Goal: Transaction & Acquisition: Obtain resource

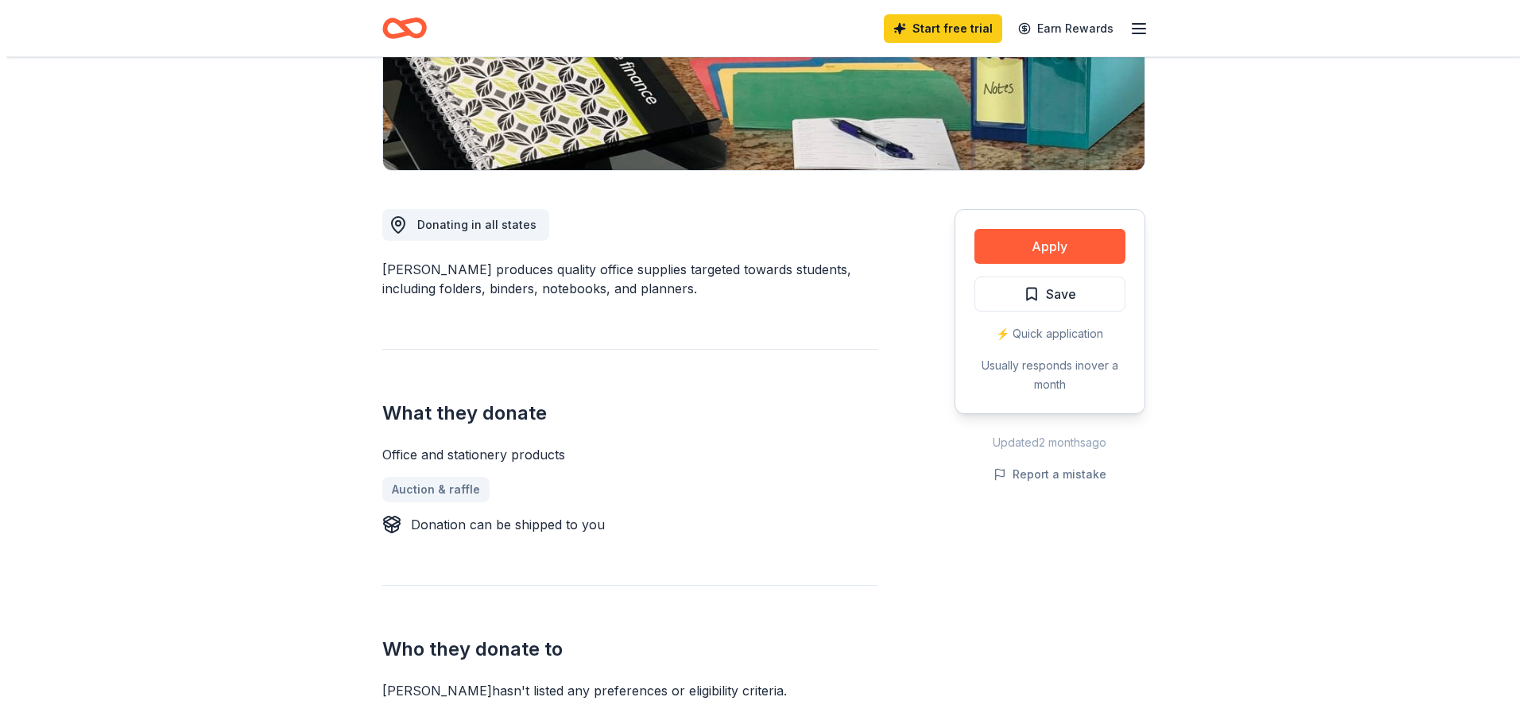
scroll to position [318, 0]
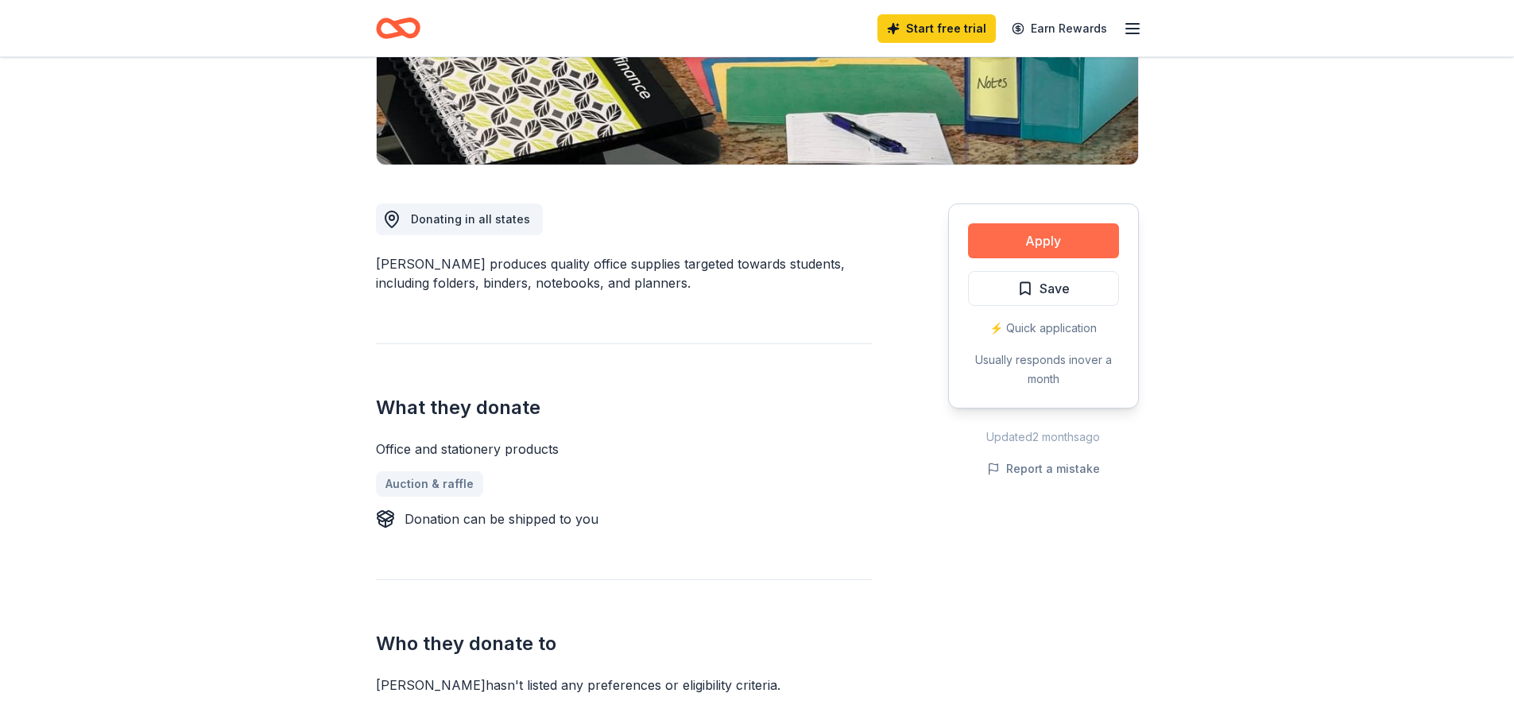
click at [1072, 236] on button "Apply" at bounding box center [1043, 240] width 151 height 35
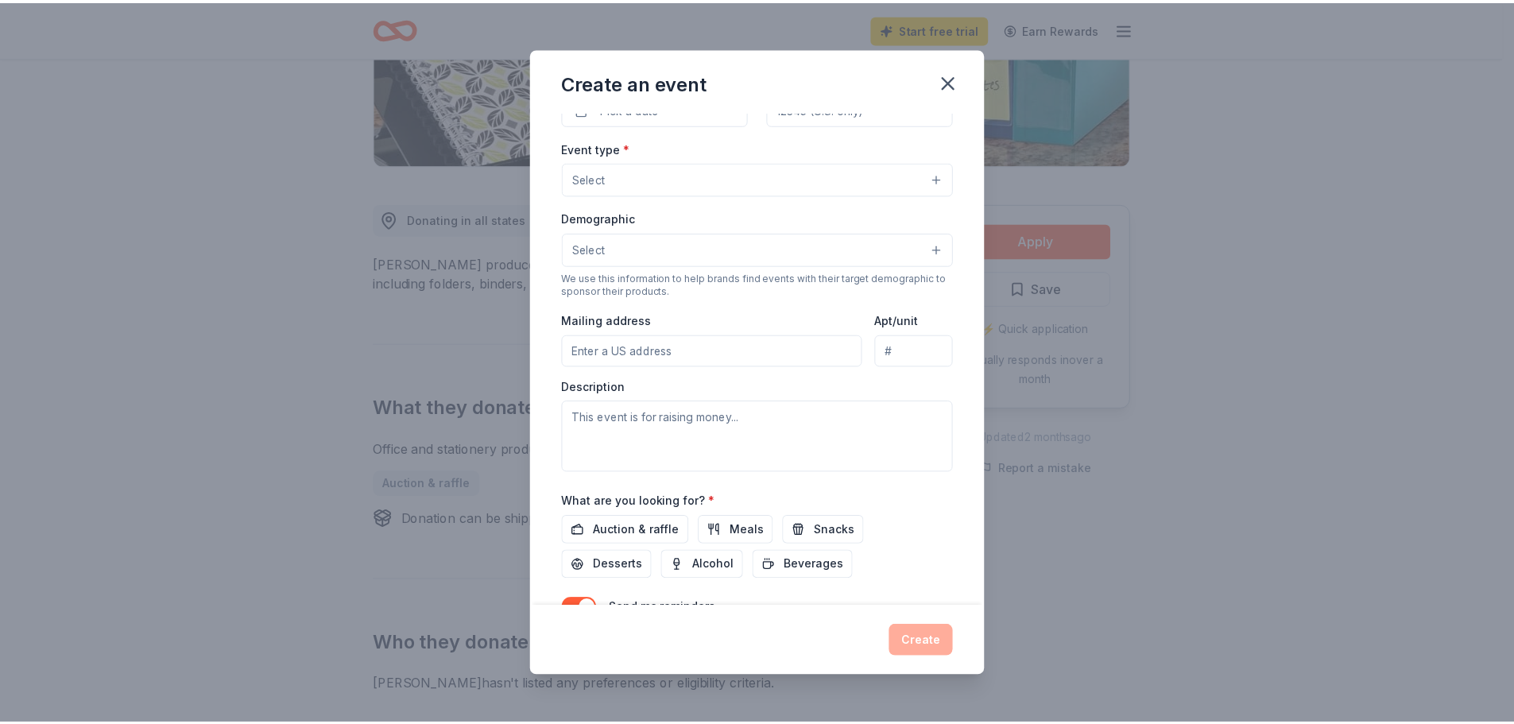
scroll to position [265, 0]
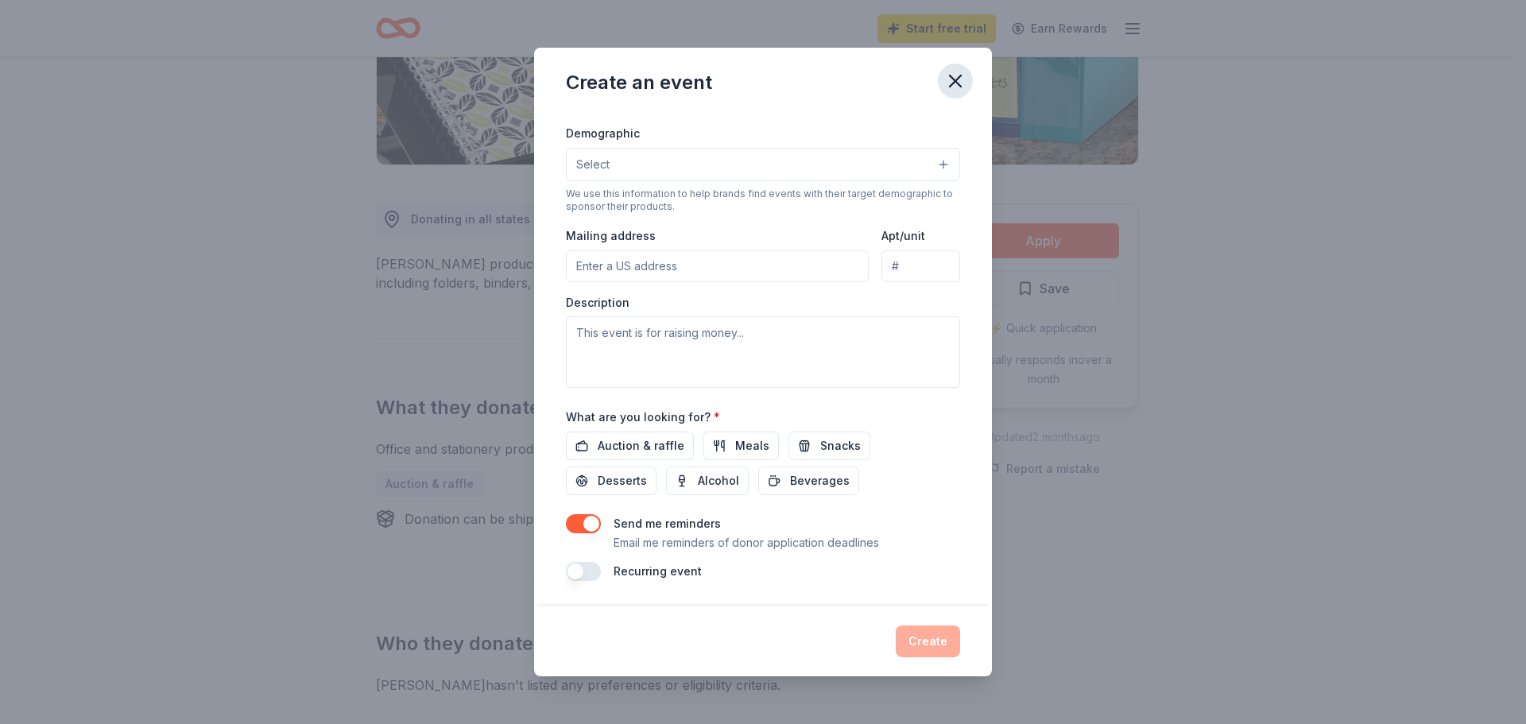
click at [950, 72] on icon "button" at bounding box center [955, 81] width 22 height 22
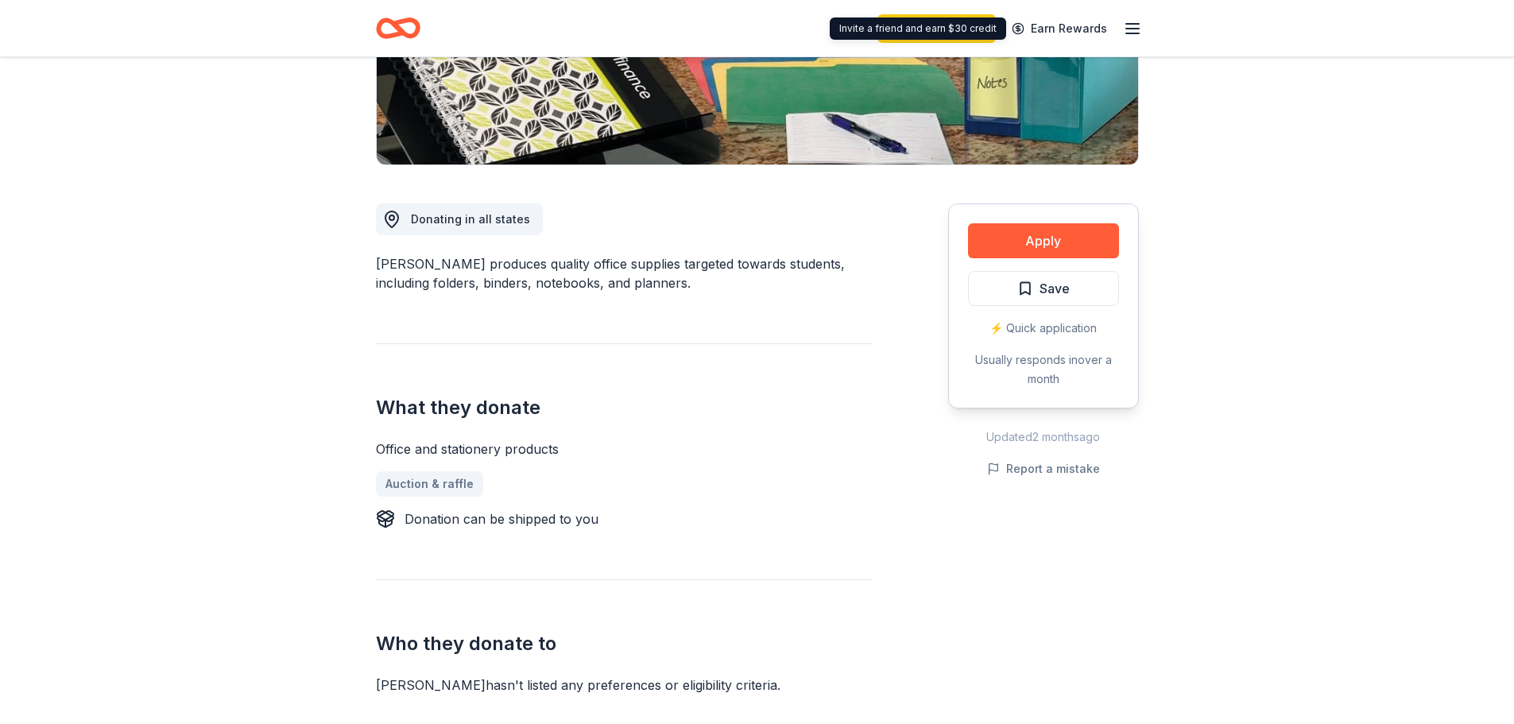
click at [1123, 30] on icon "button" at bounding box center [1132, 28] width 19 height 19
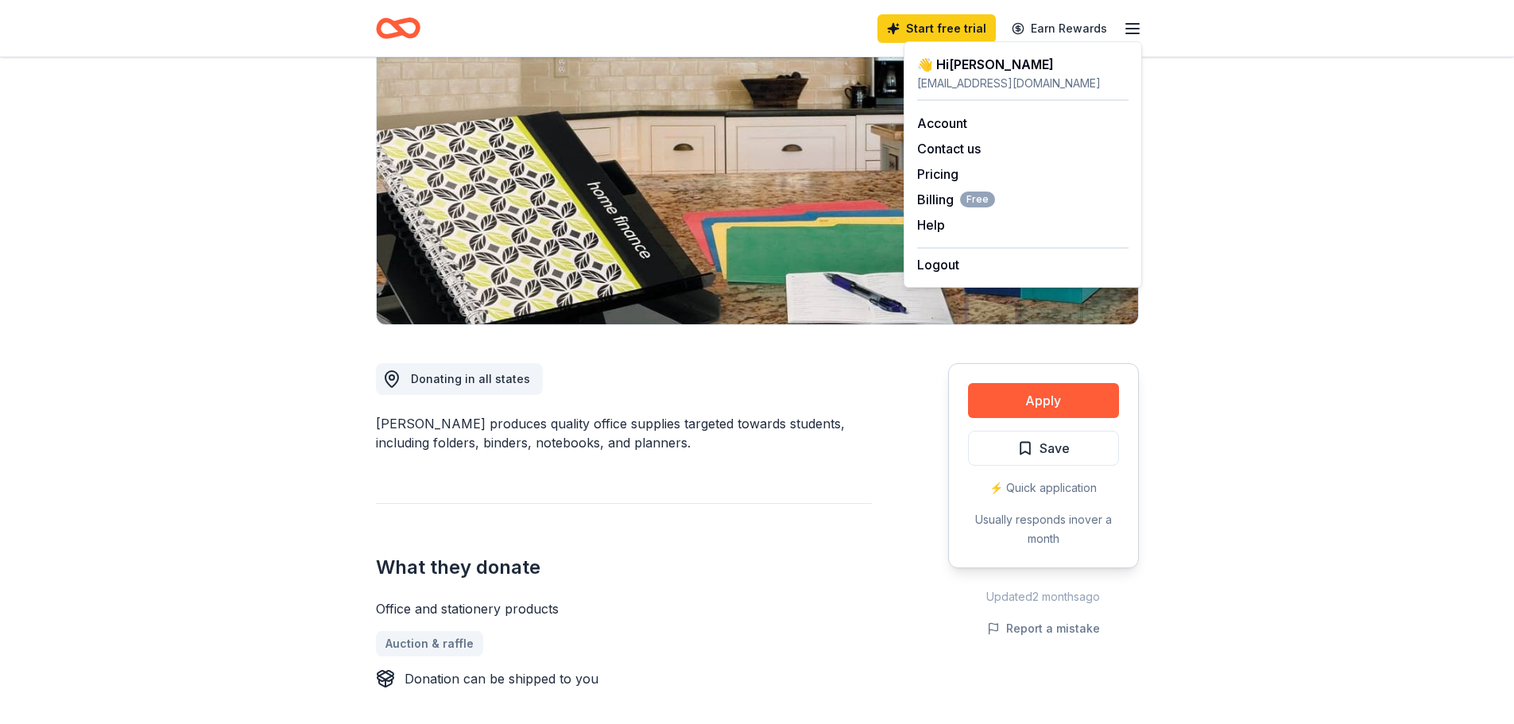
scroll to position [0, 0]
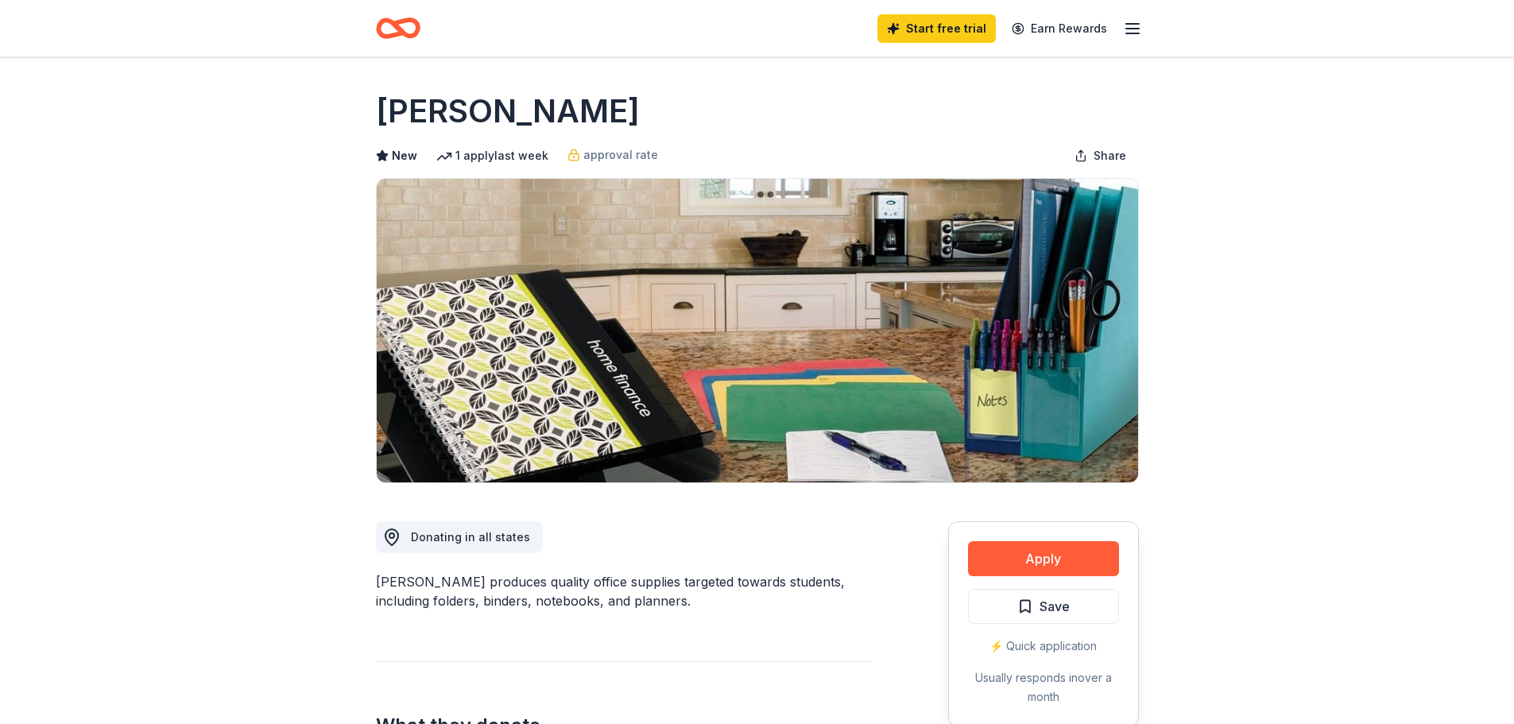
click at [402, 33] on icon "Home" at bounding box center [405, 28] width 25 height 16
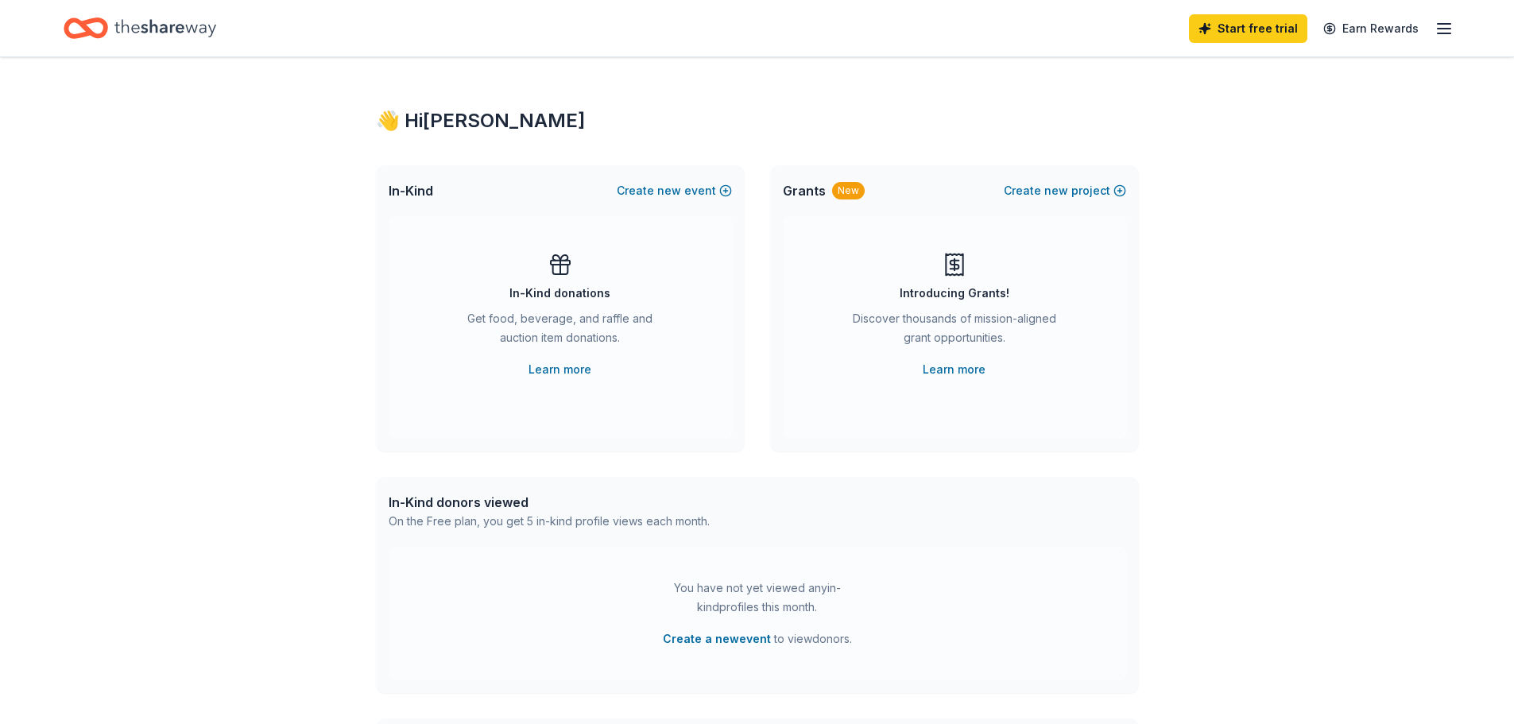
drag, startPoint x: 582, startPoint y: 313, endPoint x: 577, endPoint y: 306, distance: 9.1
click at [583, 313] on div "Get food, beverage, and raffle and auction item donations." at bounding box center [560, 331] width 216 height 44
click at [525, 218] on div "In-Kind donations Get food, beverage, and raffle and auction item donations. Le…" at bounding box center [560, 327] width 343 height 222
click at [549, 369] on link "Learn more" at bounding box center [559, 369] width 63 height 19
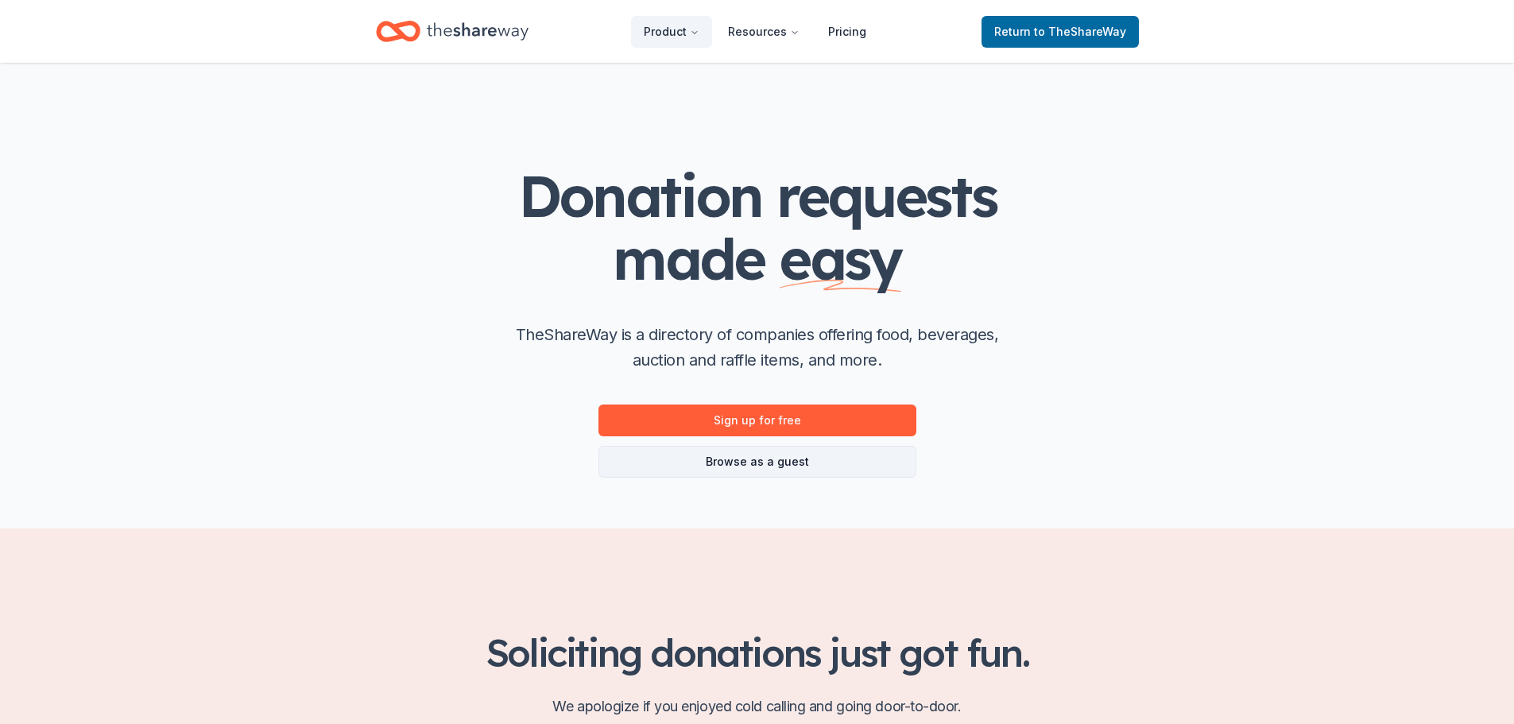
click at [764, 465] on link "Browse as a guest" at bounding box center [757, 462] width 318 height 32
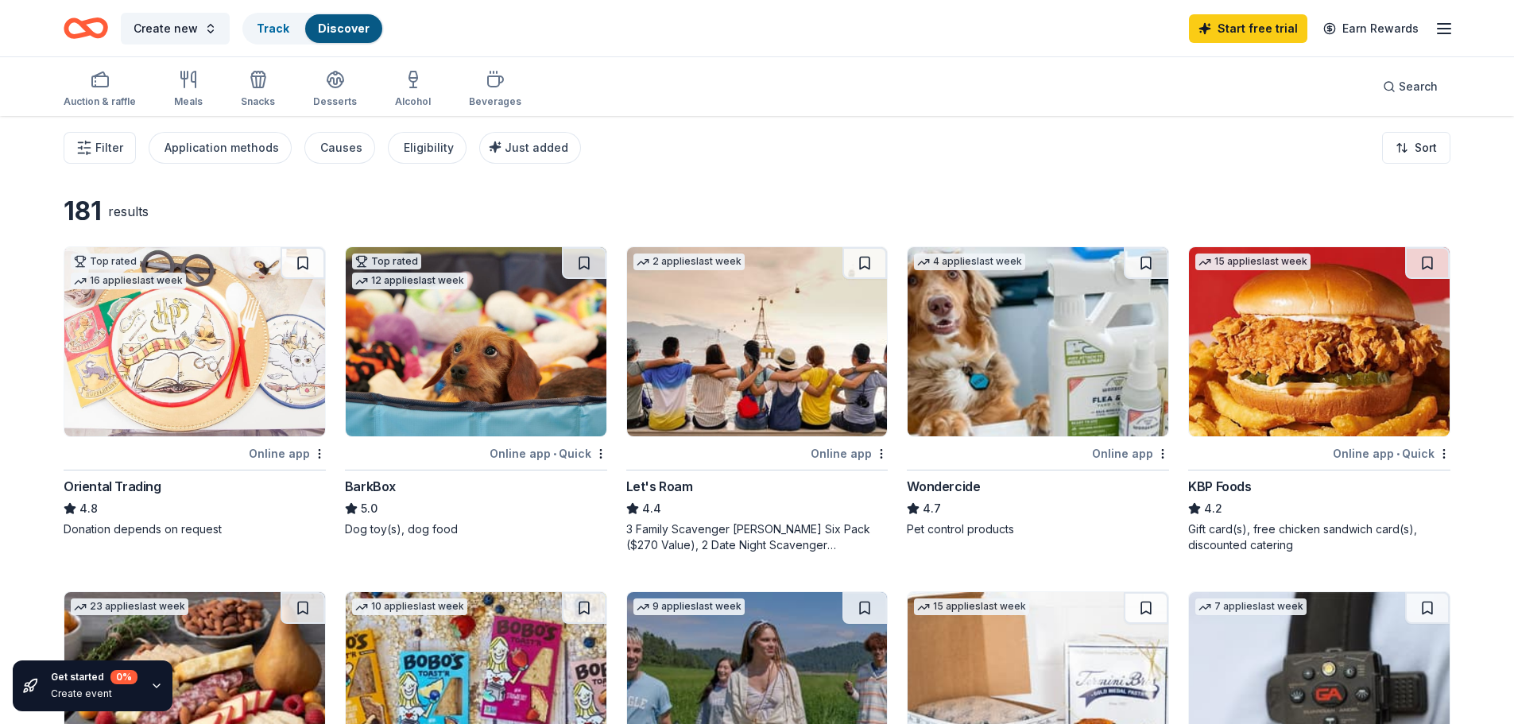
click at [505, 369] on img at bounding box center [476, 341] width 261 height 189
click at [493, 408] on img at bounding box center [476, 341] width 261 height 189
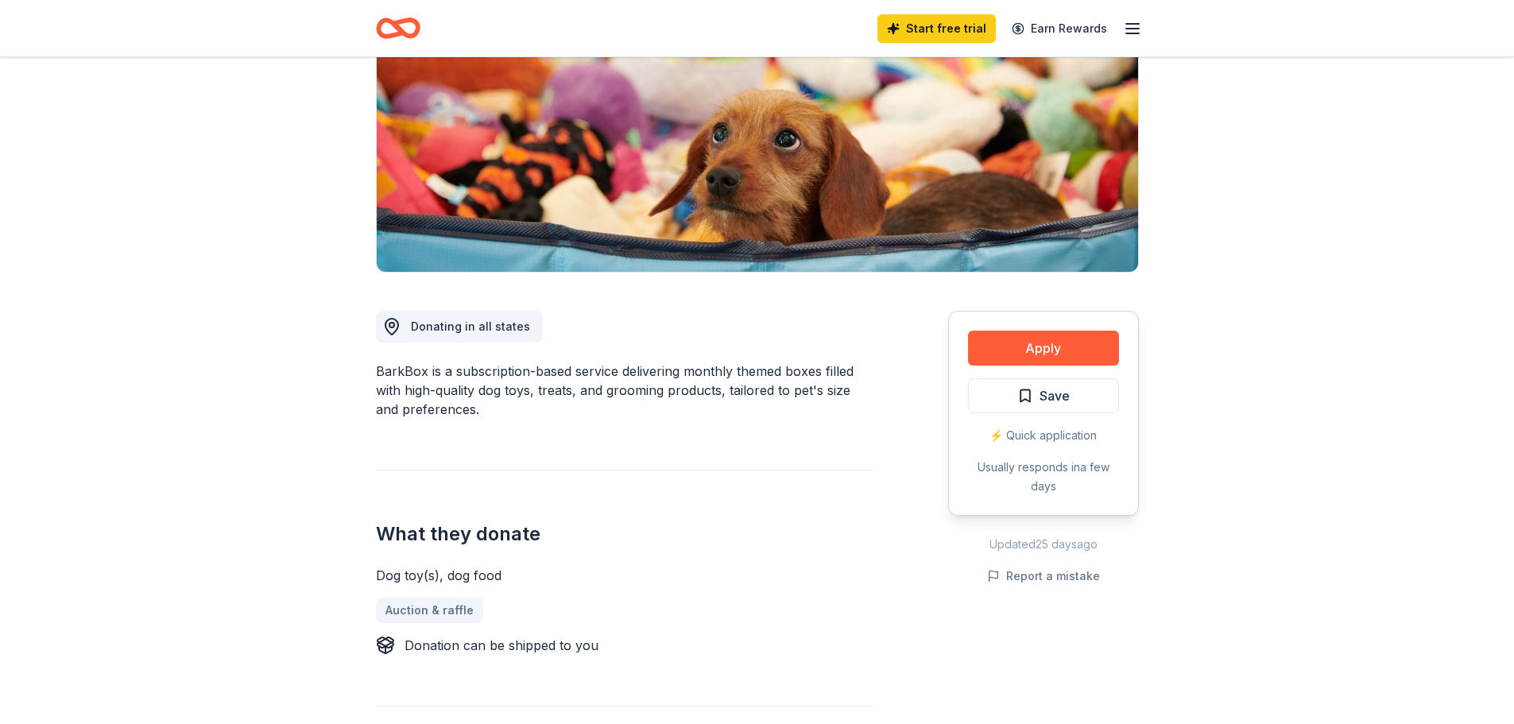
scroll to position [238, 0]
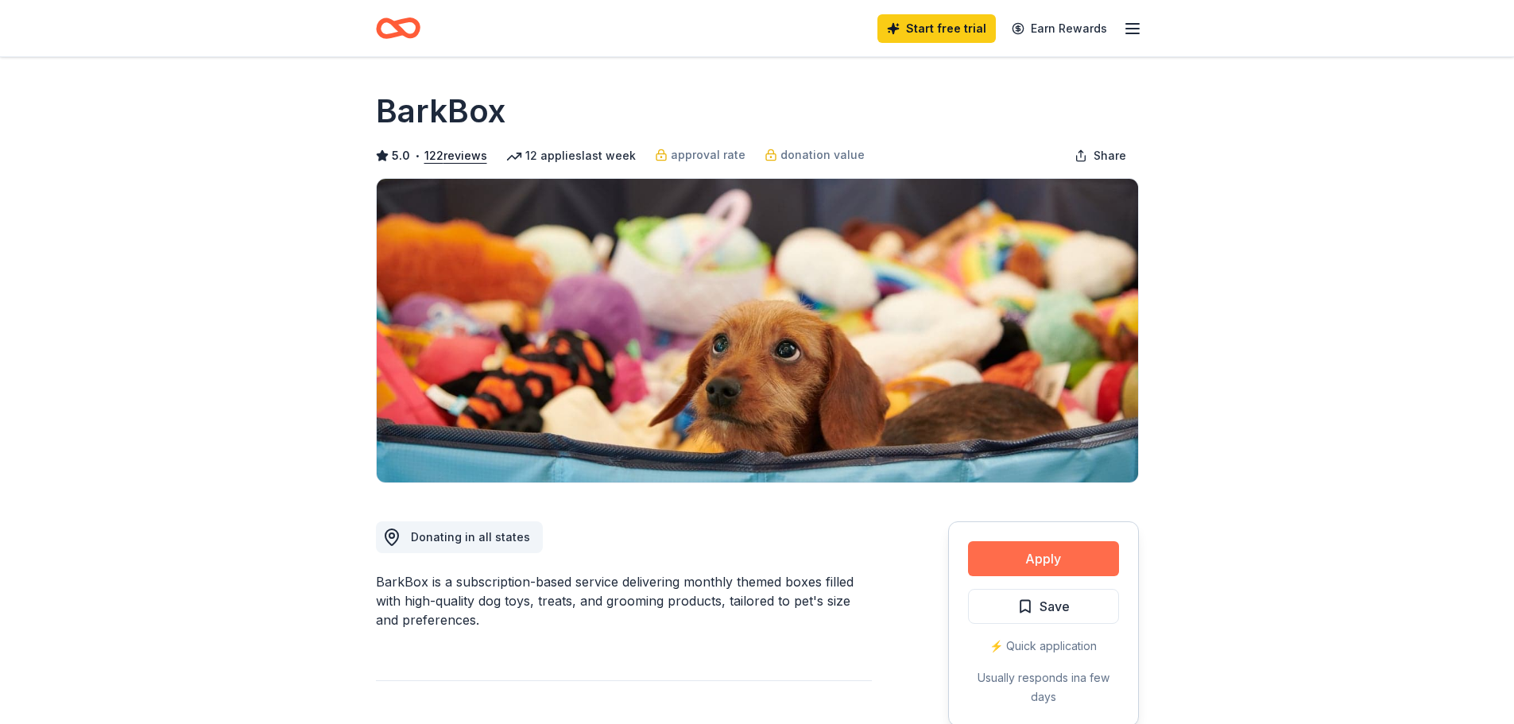
click at [1038, 563] on button "Apply" at bounding box center [1043, 558] width 151 height 35
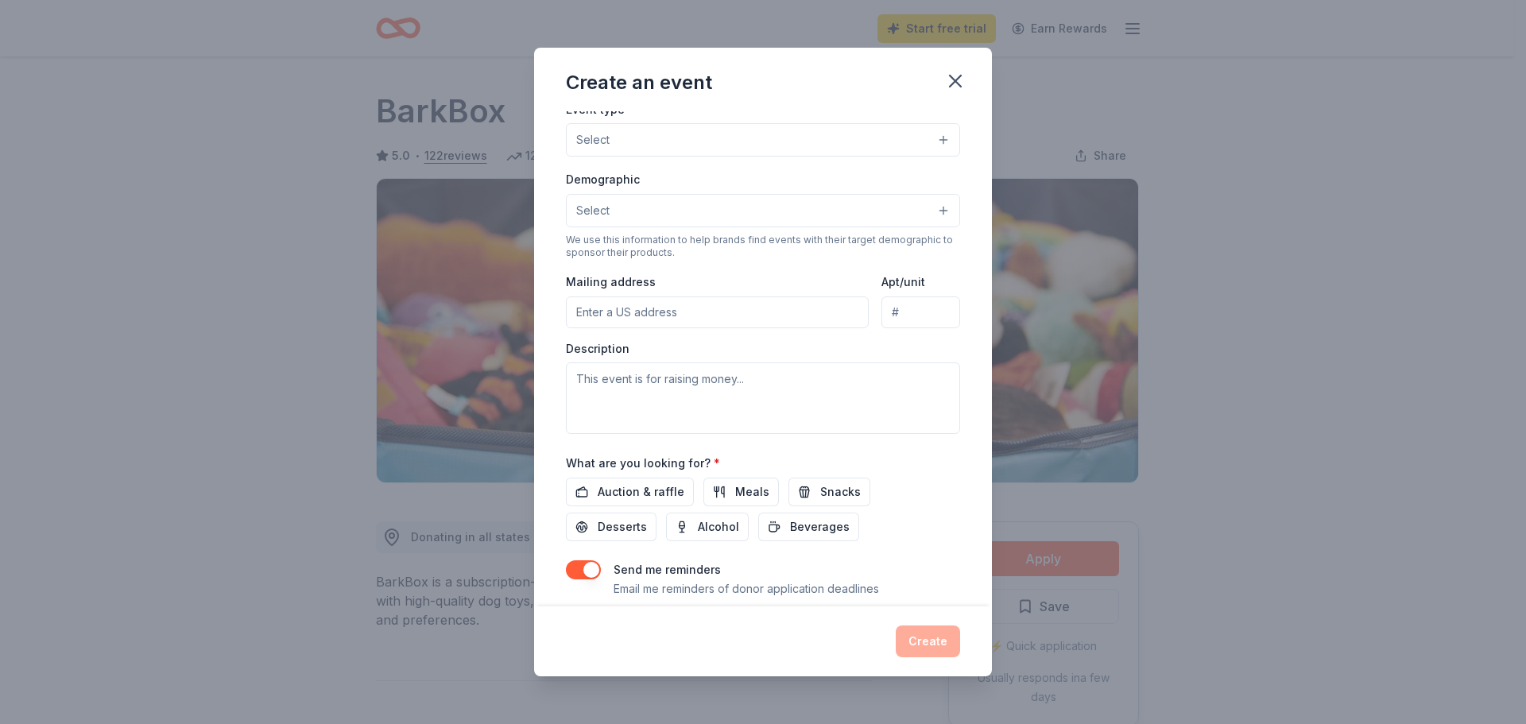
scroll to position [238, 0]
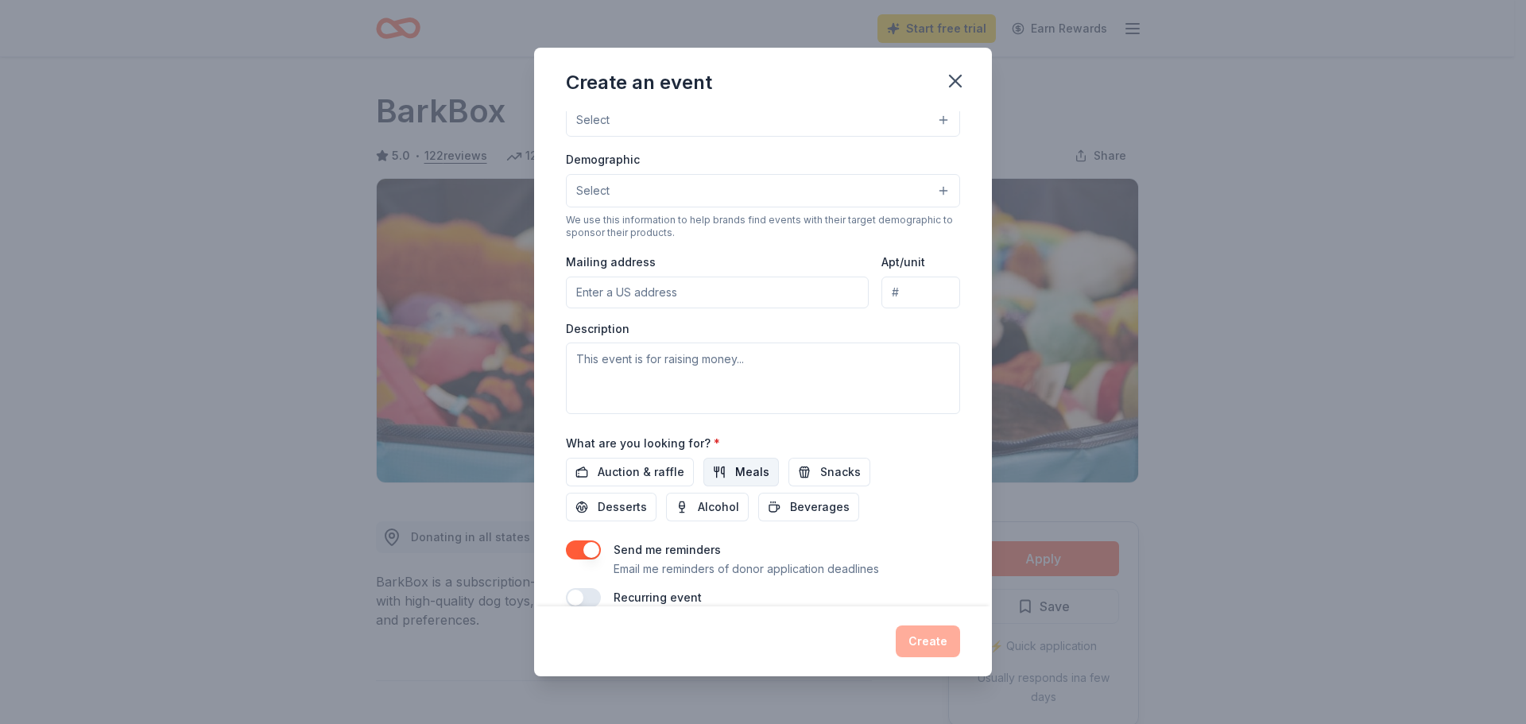
click at [715, 478] on button "Meals" at bounding box center [740, 472] width 75 height 29
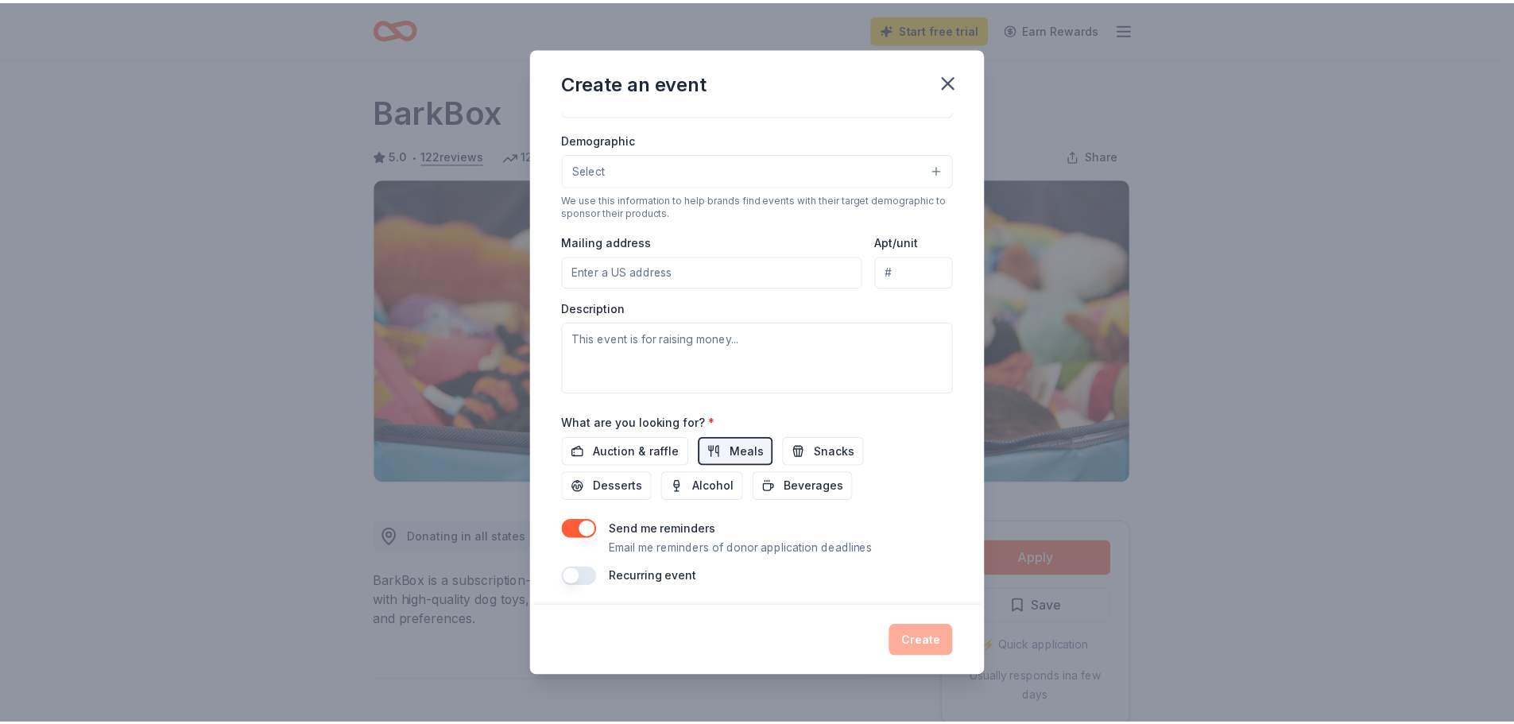
scroll to position [265, 0]
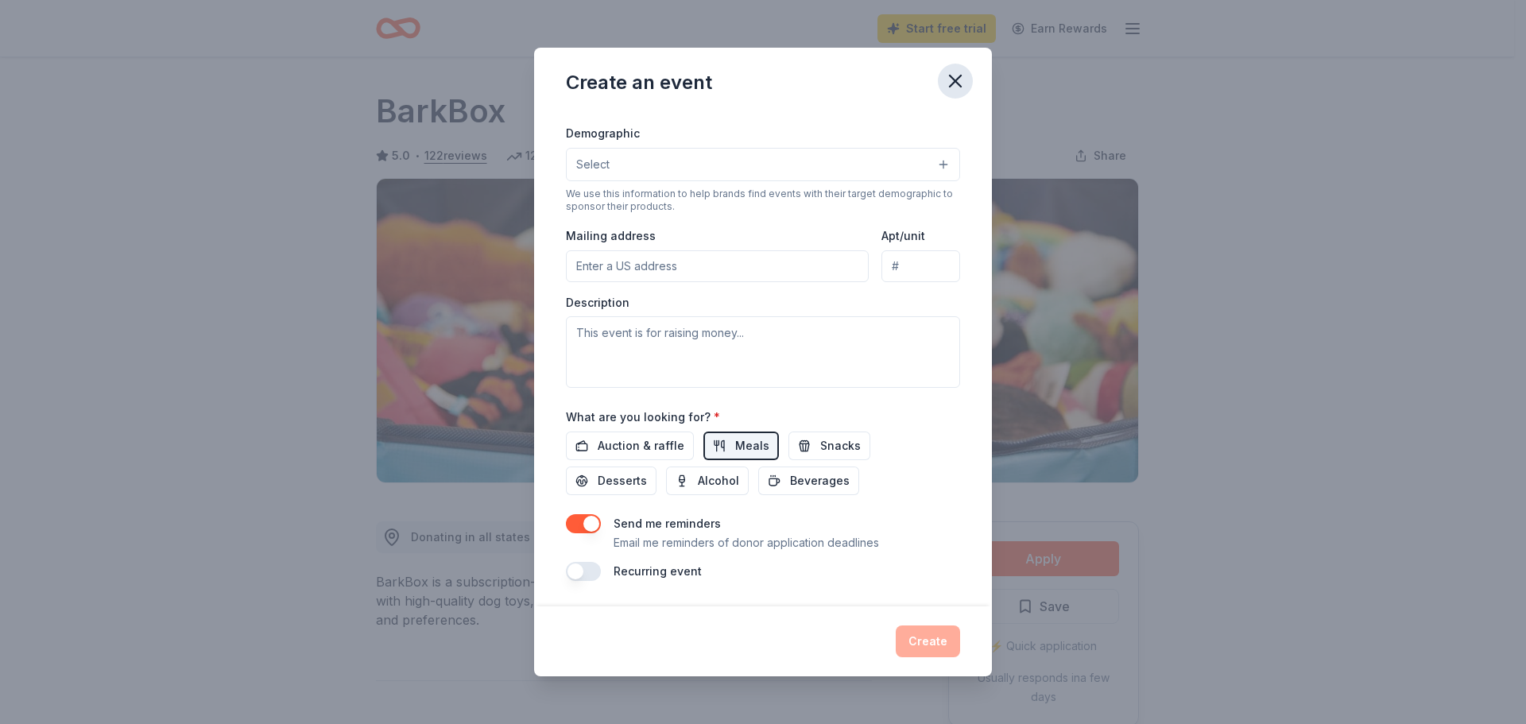
click at [956, 73] on icon "button" at bounding box center [955, 81] width 22 height 22
drag, startPoint x: 954, startPoint y: 77, endPoint x: 845, endPoint y: 73, distance: 108.1
click at [956, 79] on icon "button" at bounding box center [955, 81] width 22 height 22
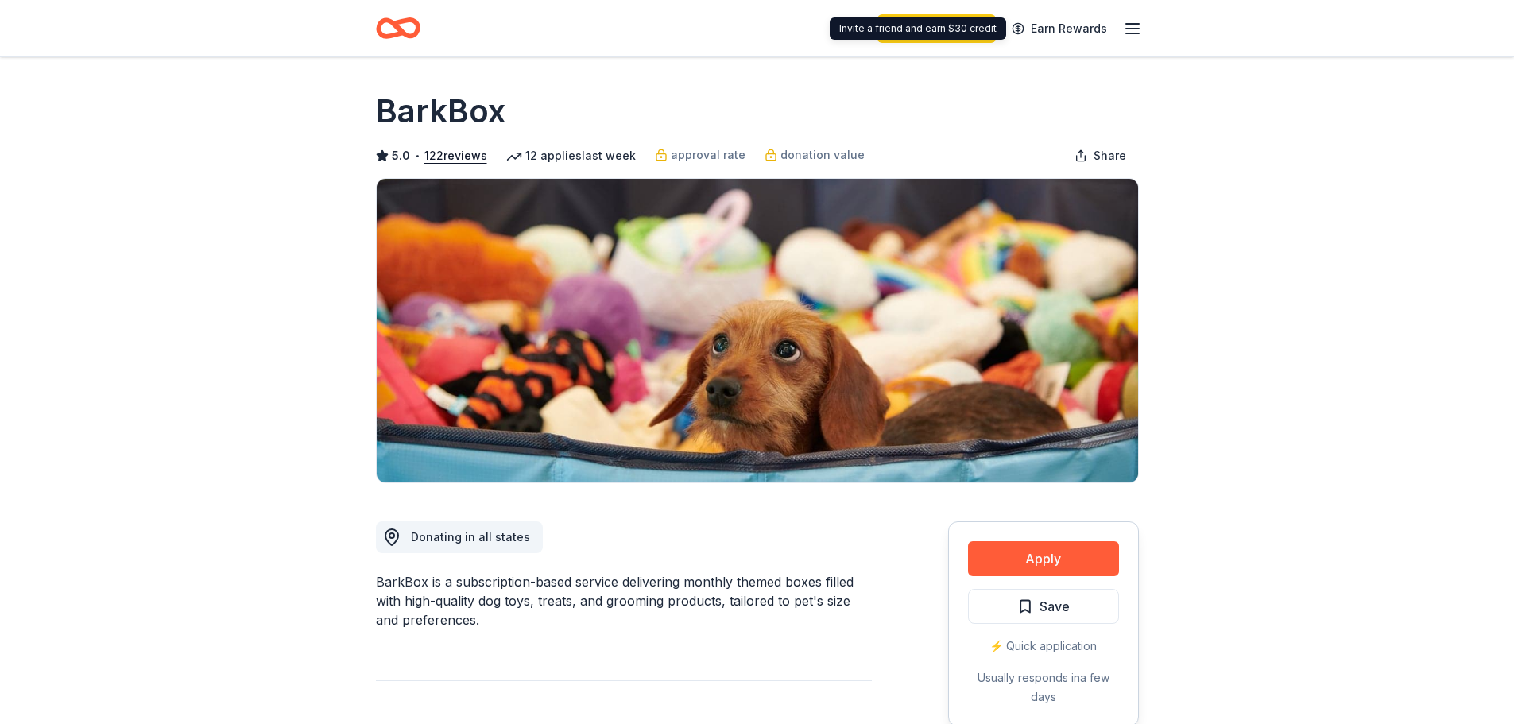
click at [1133, 26] on icon "button" at bounding box center [1132, 28] width 19 height 19
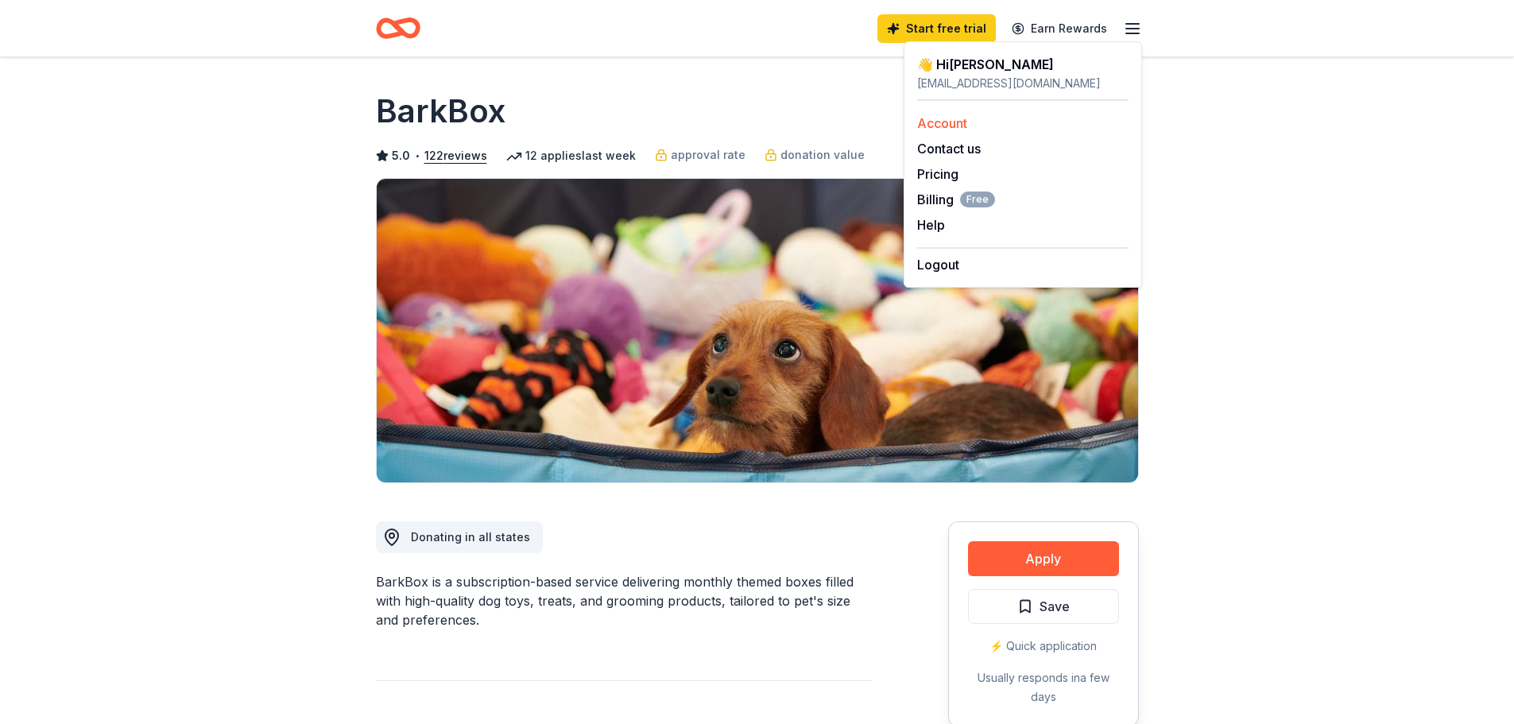
click at [977, 131] on div "Account" at bounding box center [1022, 123] width 211 height 19
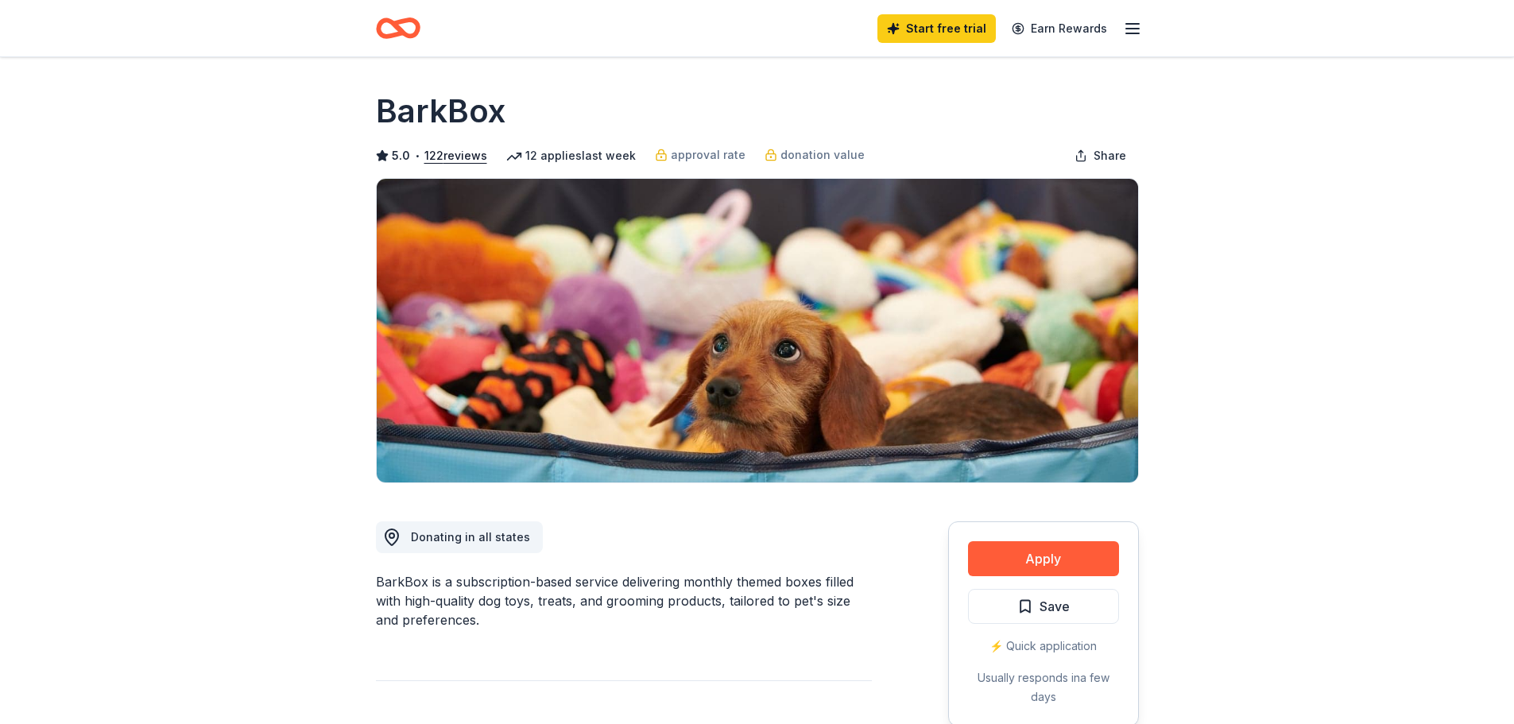
click at [1132, 29] on icon "button" at bounding box center [1132, 28] width 19 height 19
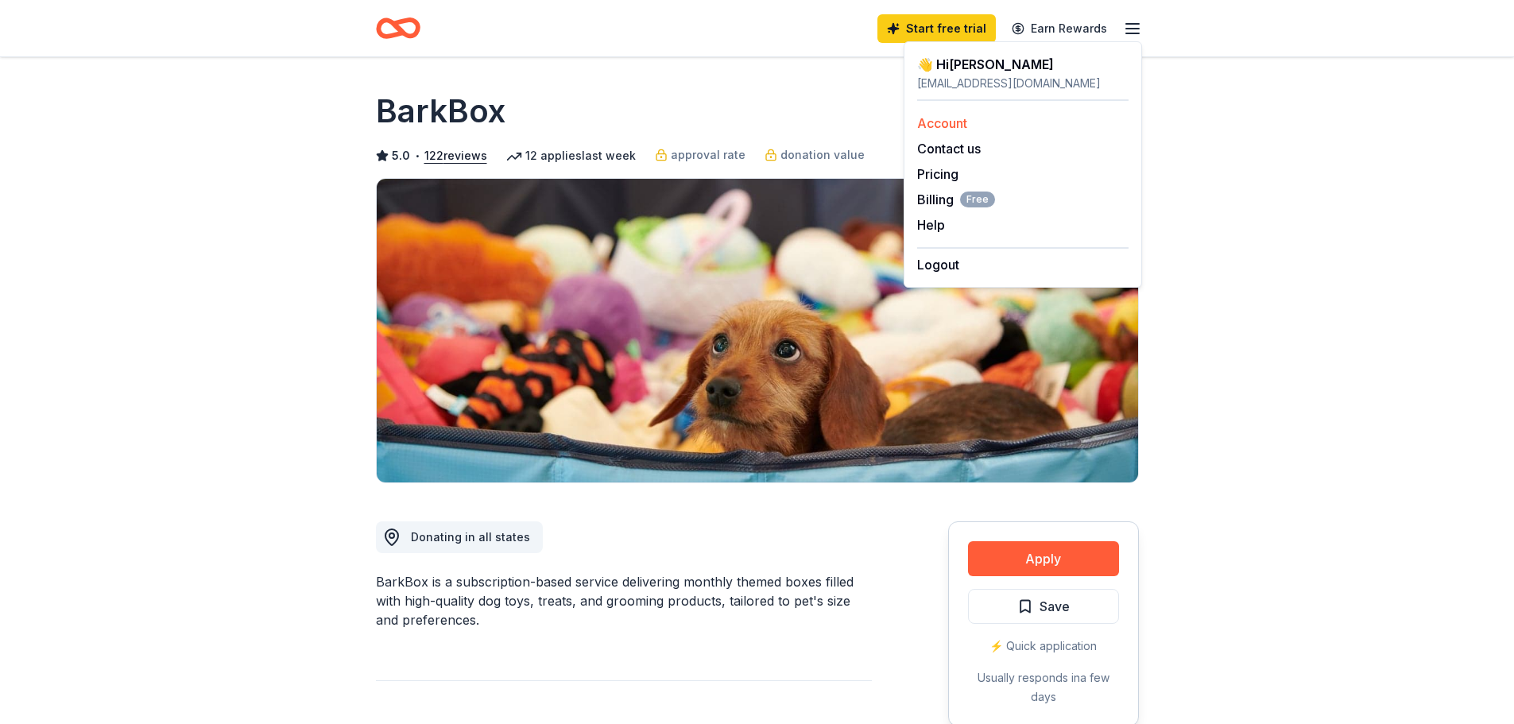
click at [953, 124] on link "Account" at bounding box center [942, 123] width 50 height 16
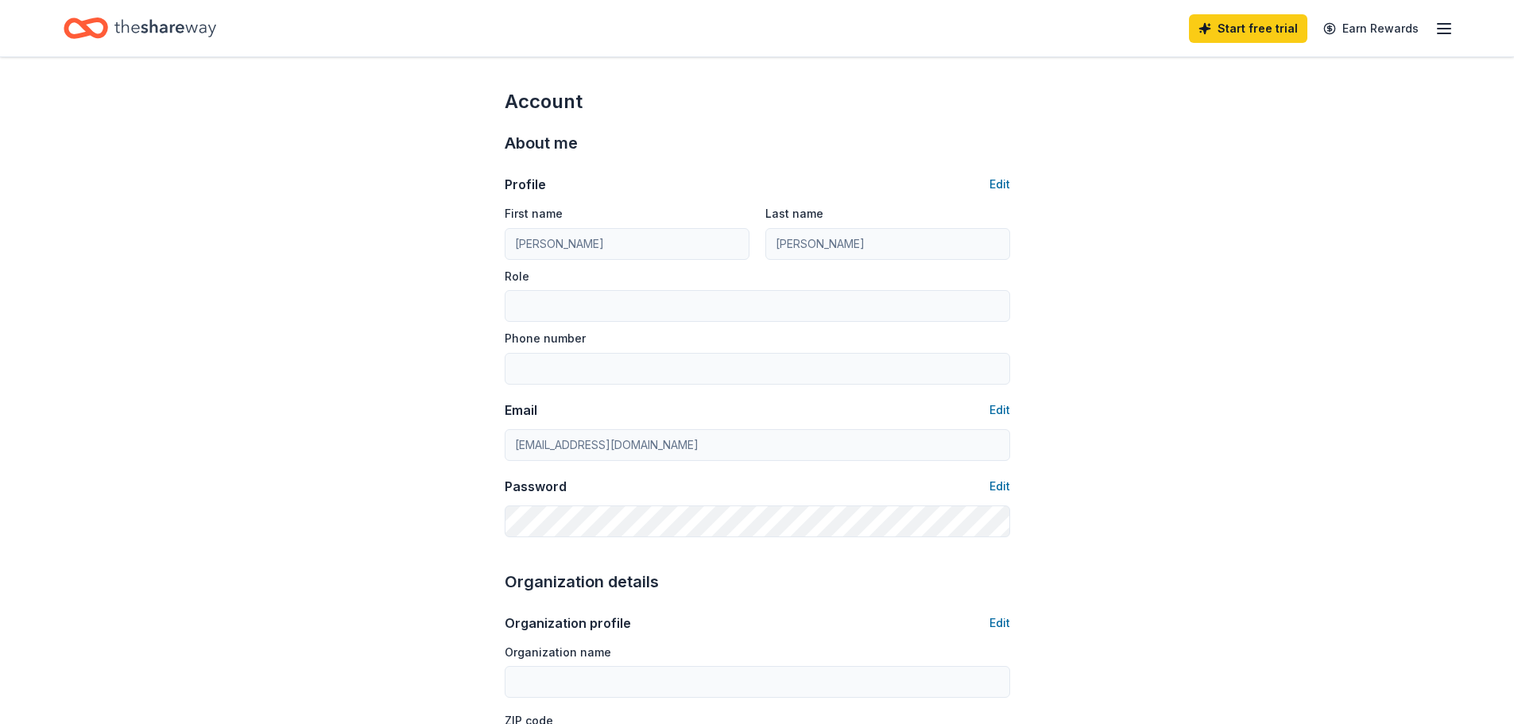
click at [1441, 14] on div "Start free trial Earn Rewards" at bounding box center [1321, 28] width 265 height 37
click at [1433, 30] on div "Start free trial Earn Rewards" at bounding box center [1321, 28] width 265 height 37
click at [1436, 31] on icon "button" at bounding box center [1443, 28] width 19 height 19
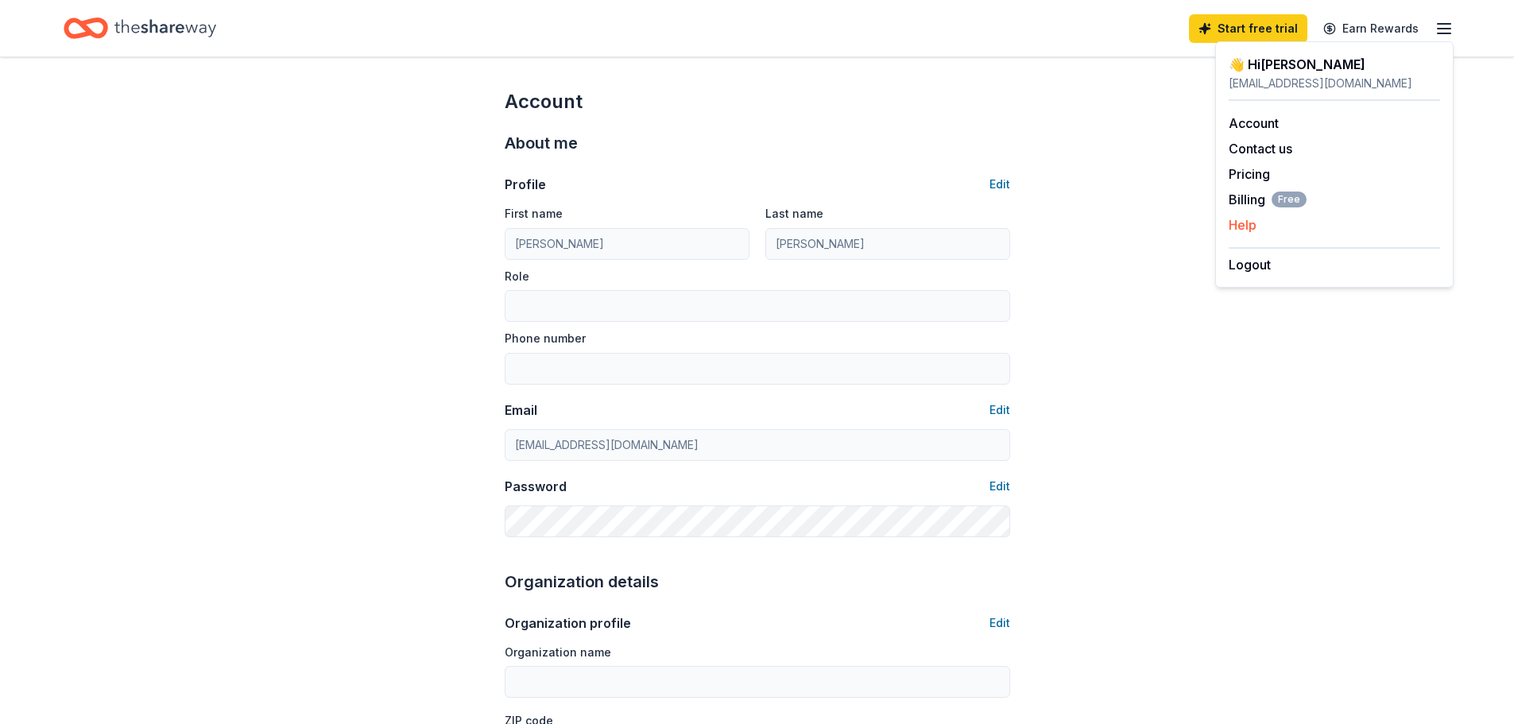
click at [1246, 226] on button "Help" at bounding box center [1243, 224] width 28 height 19
